Goal: Task Accomplishment & Management: Use online tool/utility

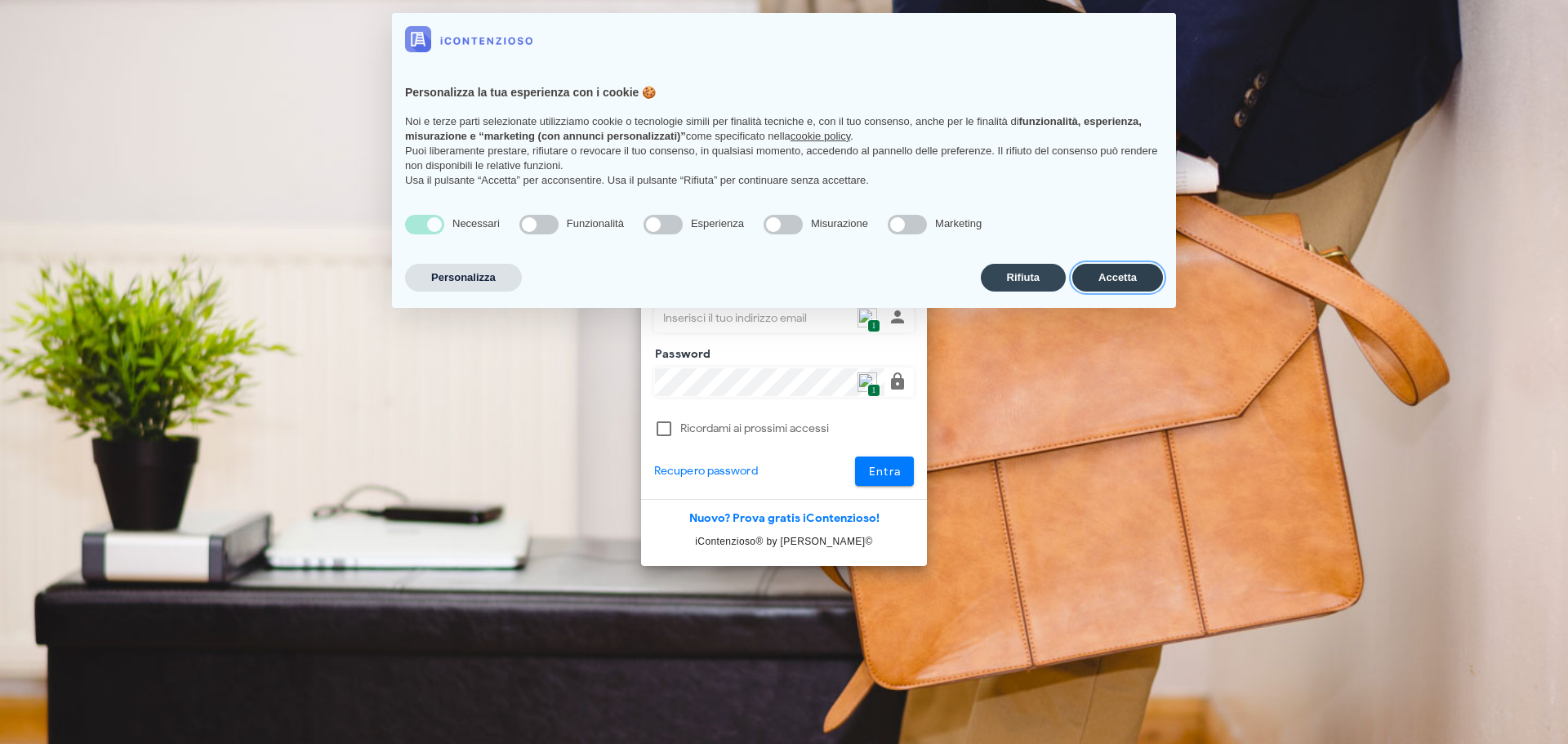
click at [1114, 274] on button "Accetta" at bounding box center [1117, 277] width 91 height 27
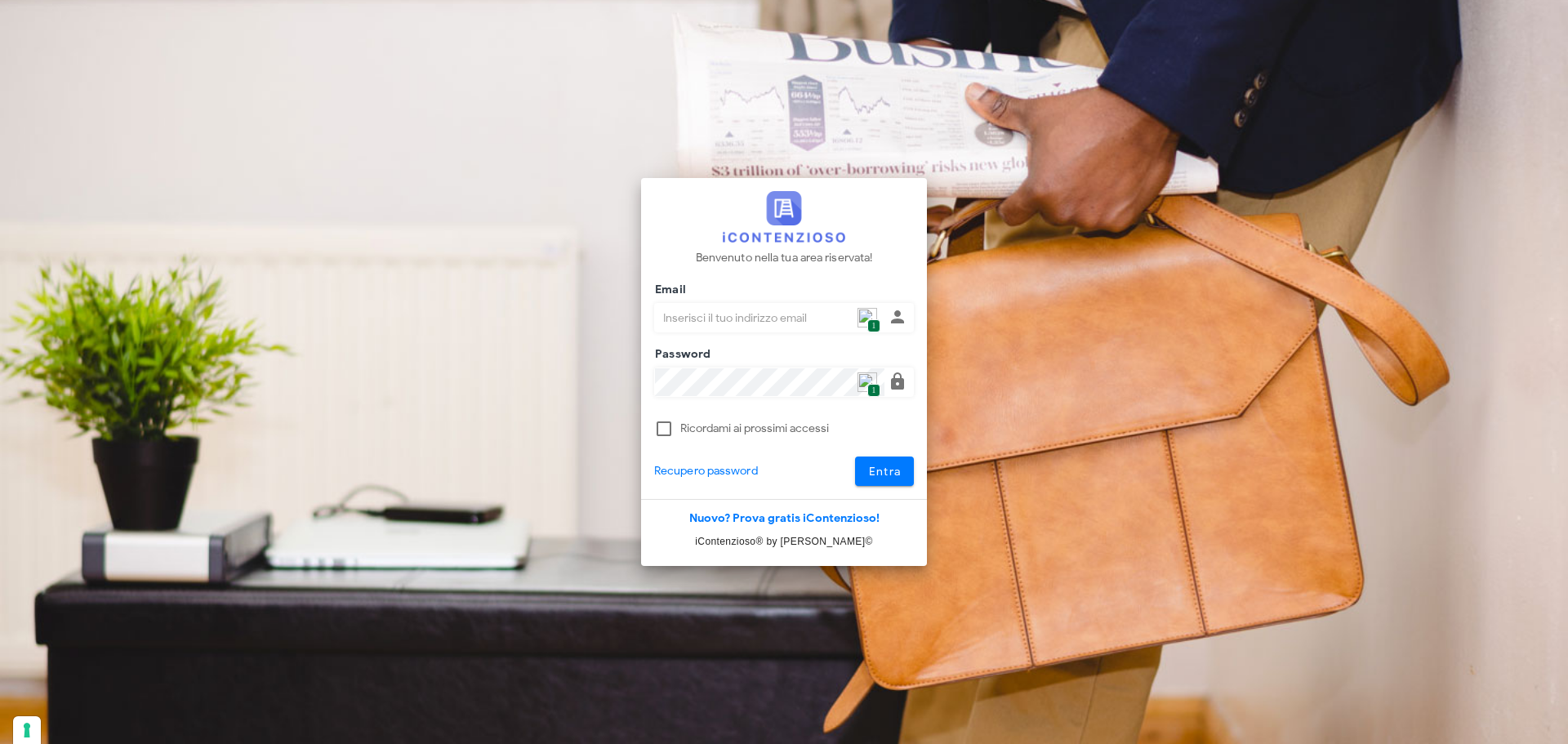
click at [878, 318] on input "Email" at bounding box center [769, 317] width 230 height 27
click at [870, 322] on span "1" at bounding box center [873, 326] width 12 height 14
type input "[PERSON_NAME][EMAIL_ADDRESS][DOMAIN_NAME]"
click at [870, 465] on span "Entra" at bounding box center [885, 472] width 33 height 14
